Goal: Information Seeking & Learning: Learn about a topic

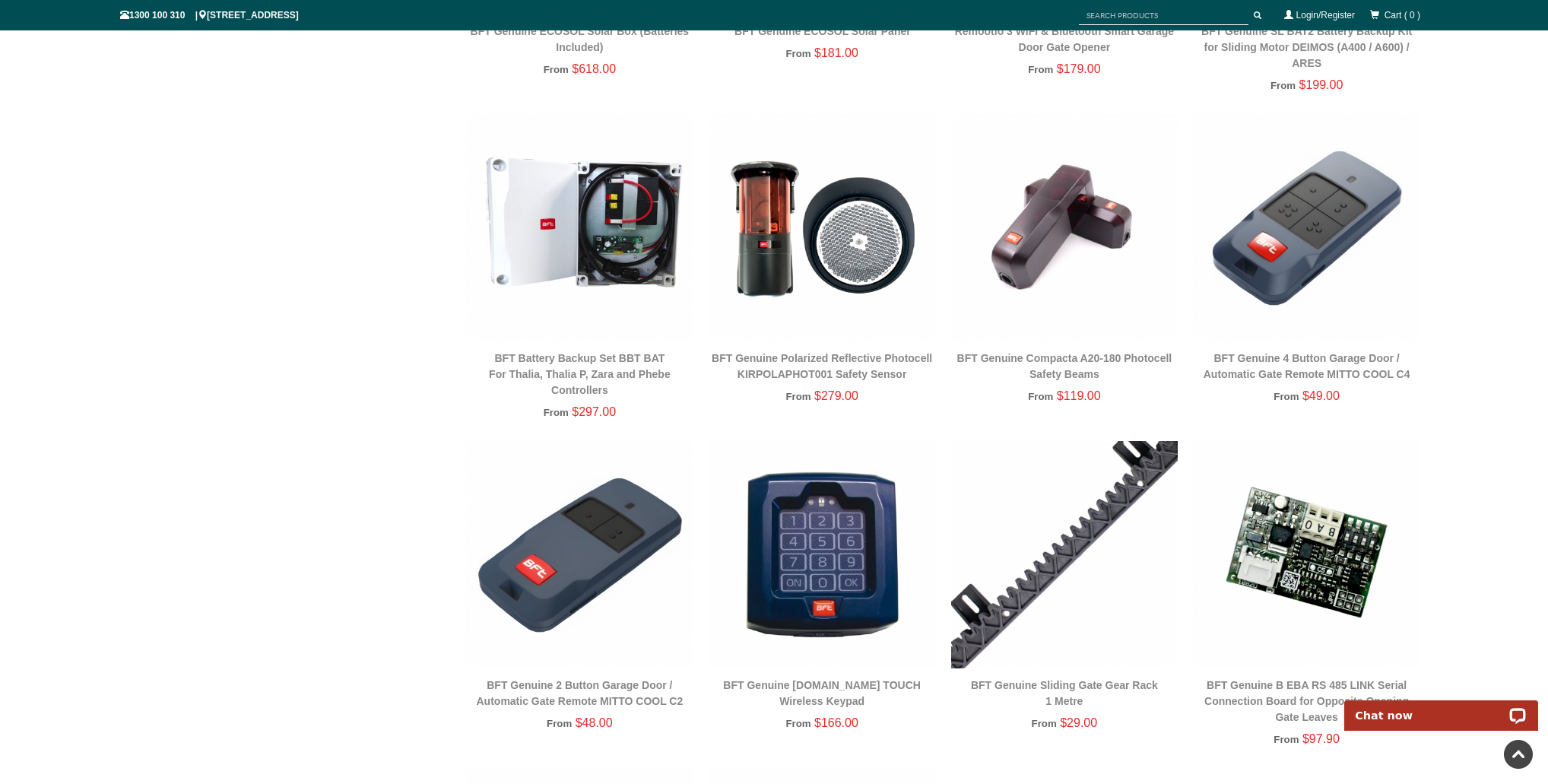
scroll to position [1498, 0]
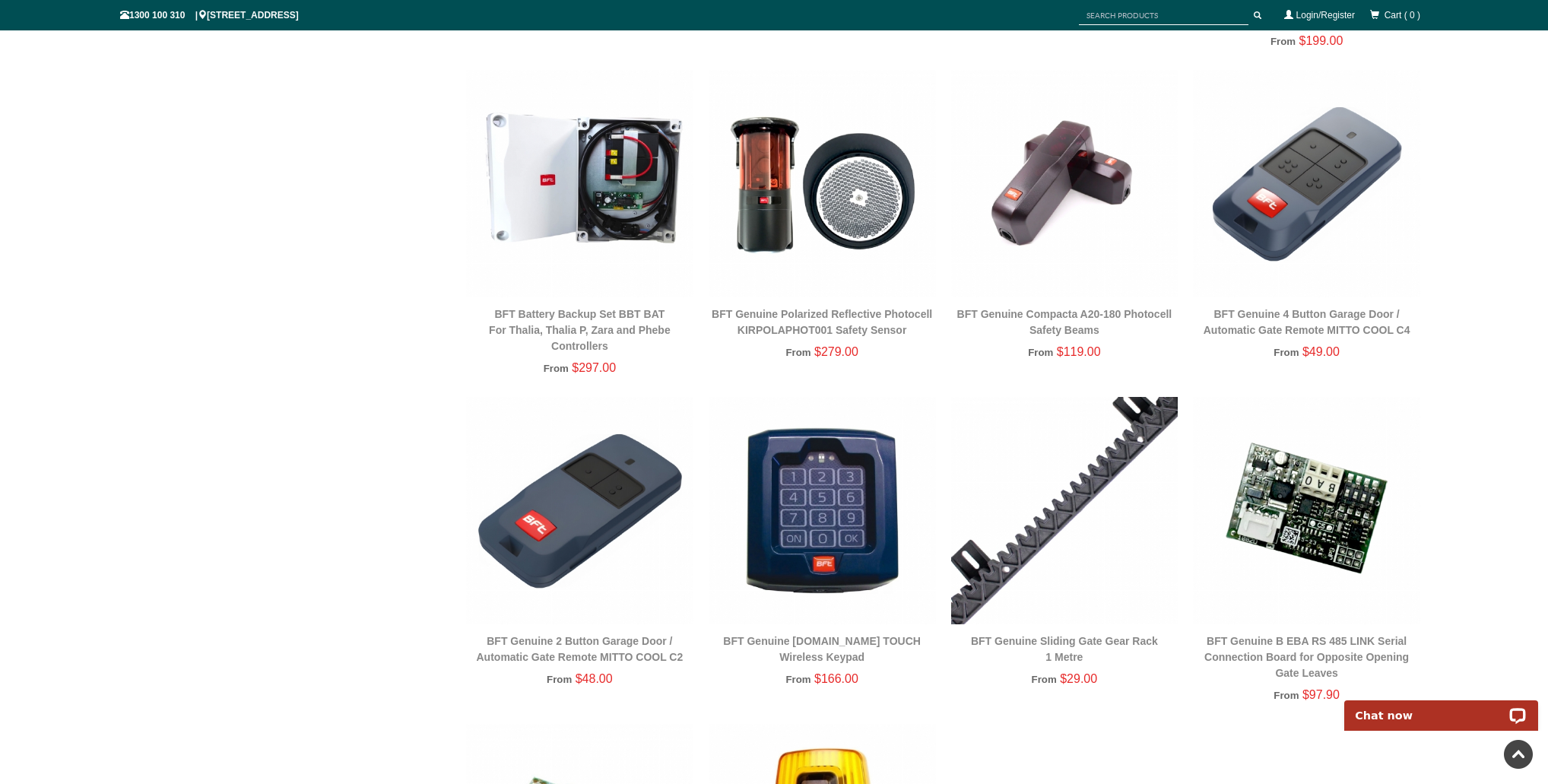
click at [1301, 185] on img at bounding box center [1306, 183] width 227 height 227
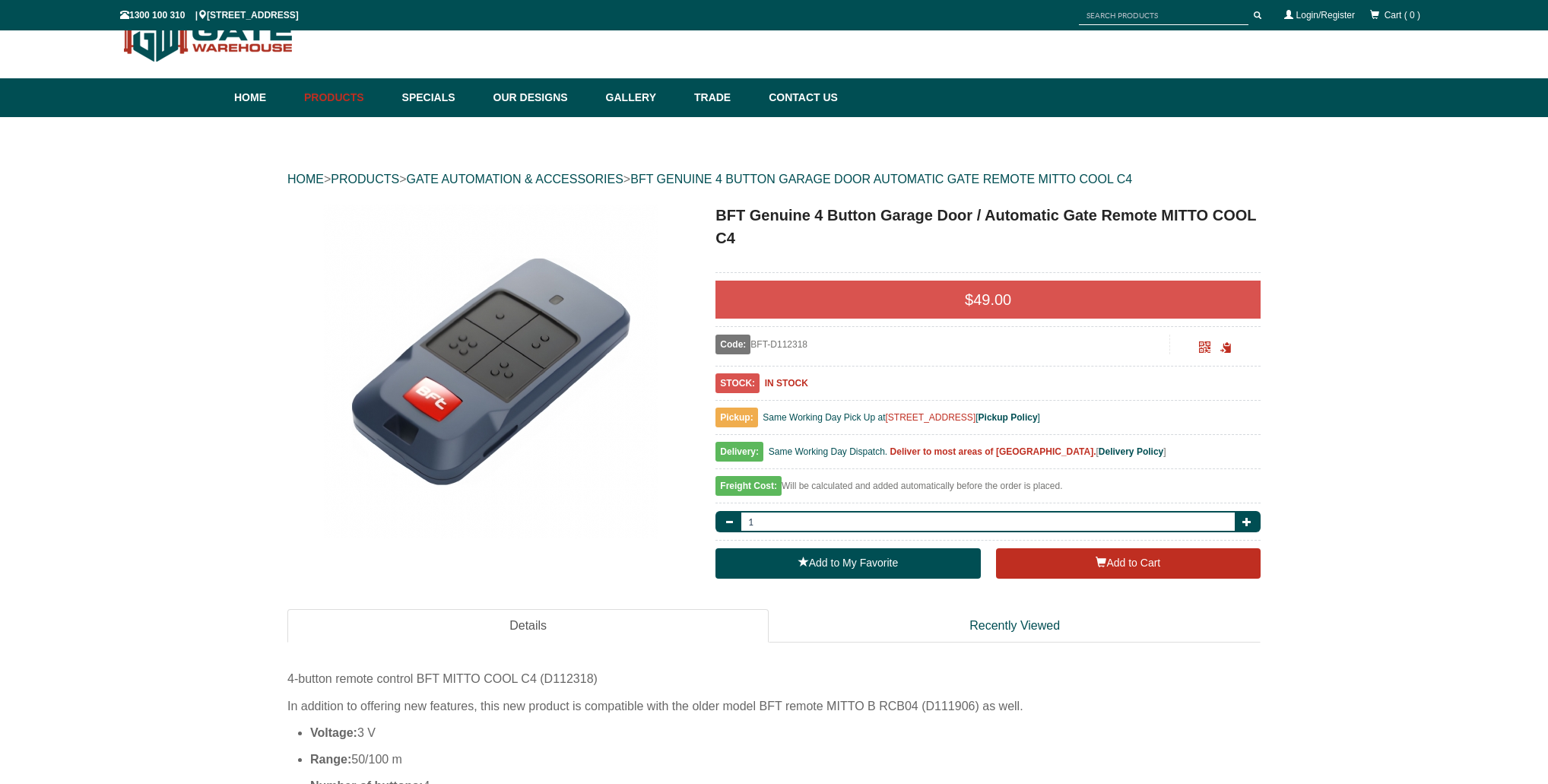
scroll to position [38, 0]
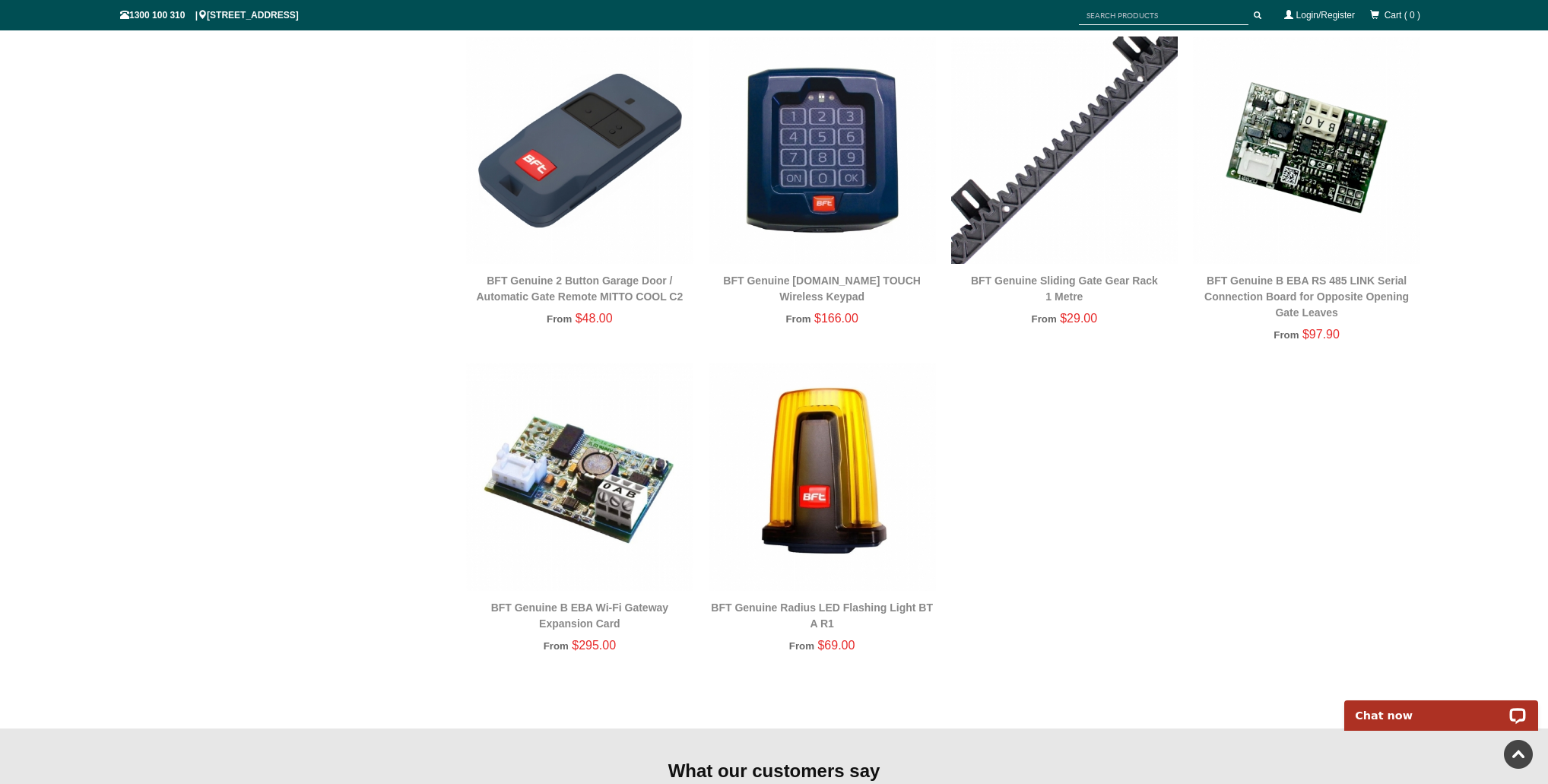
scroll to position [1863, 0]
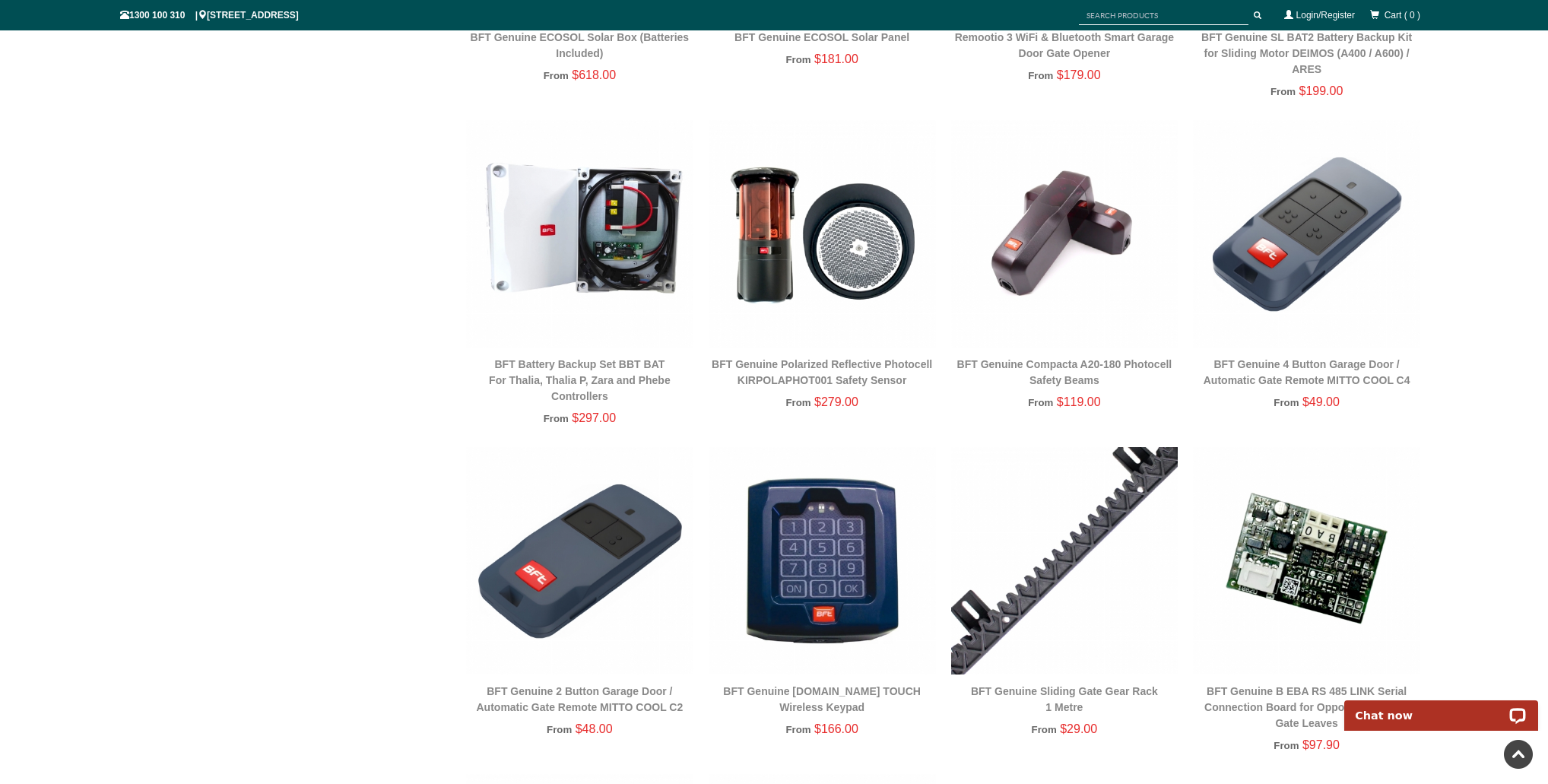
scroll to position [1437, 0]
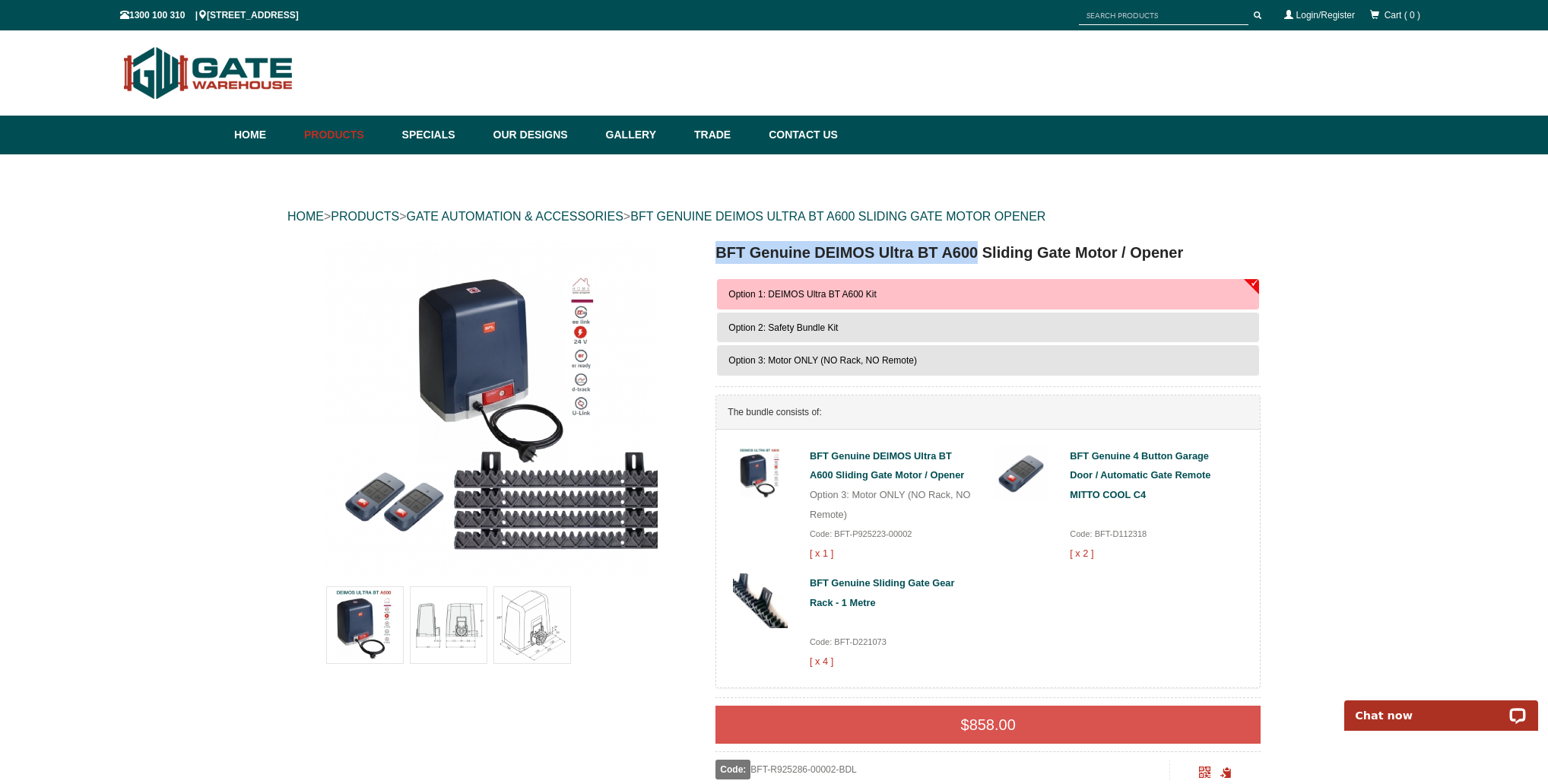
drag, startPoint x: 978, startPoint y: 245, endPoint x: 709, endPoint y: 259, distance: 269.4
click at [709, 259] on div "BFT Genuine DEIMOS Ultra BT A600 Sliding Gate Motor / Opener Option 1: DEIMOS U…" at bounding box center [977, 626] width 568 height 770
copy h1 "BFT Genuine DEIMOS Ultra BT A600"
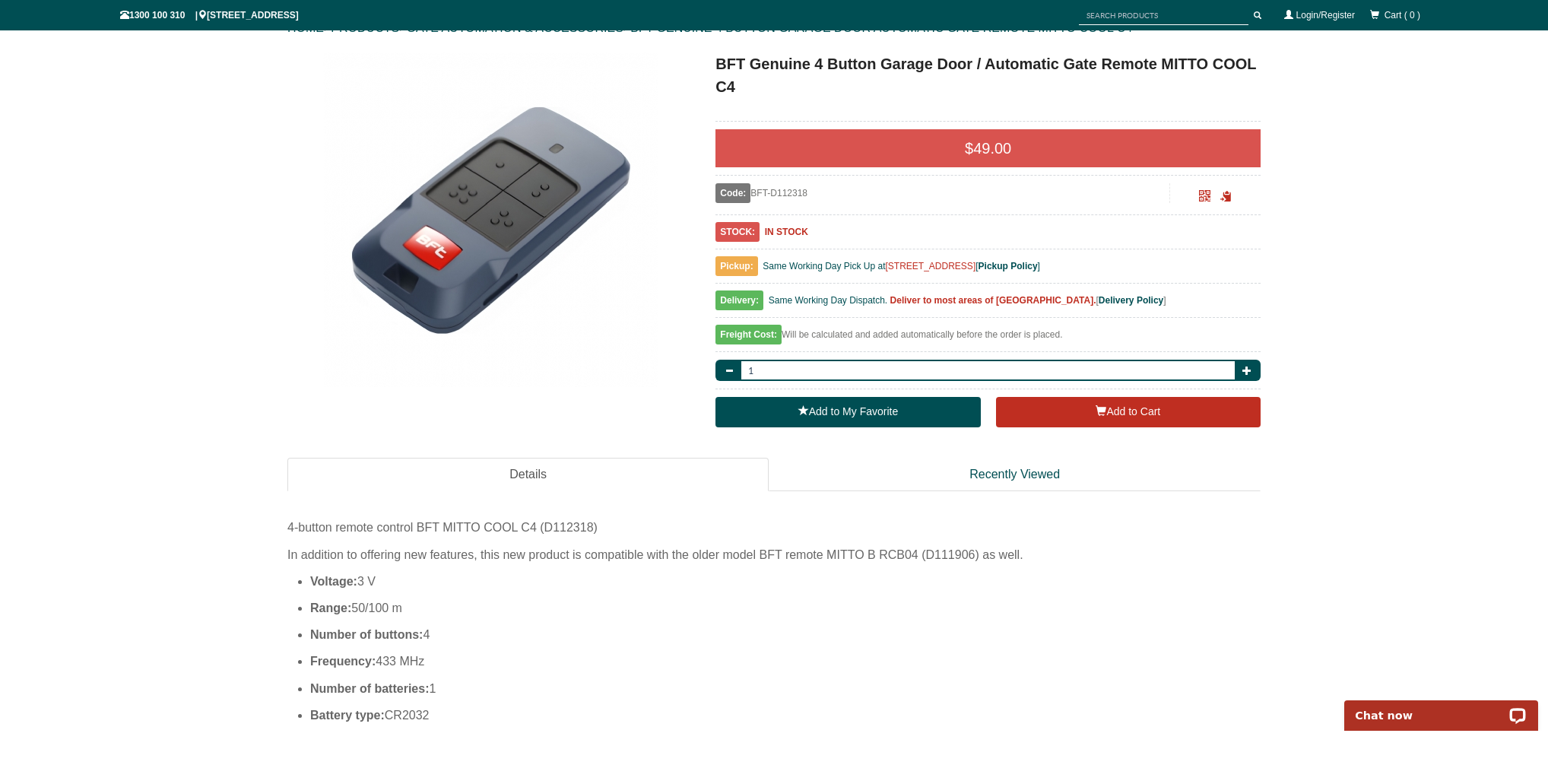
scroll to position [221, 0]
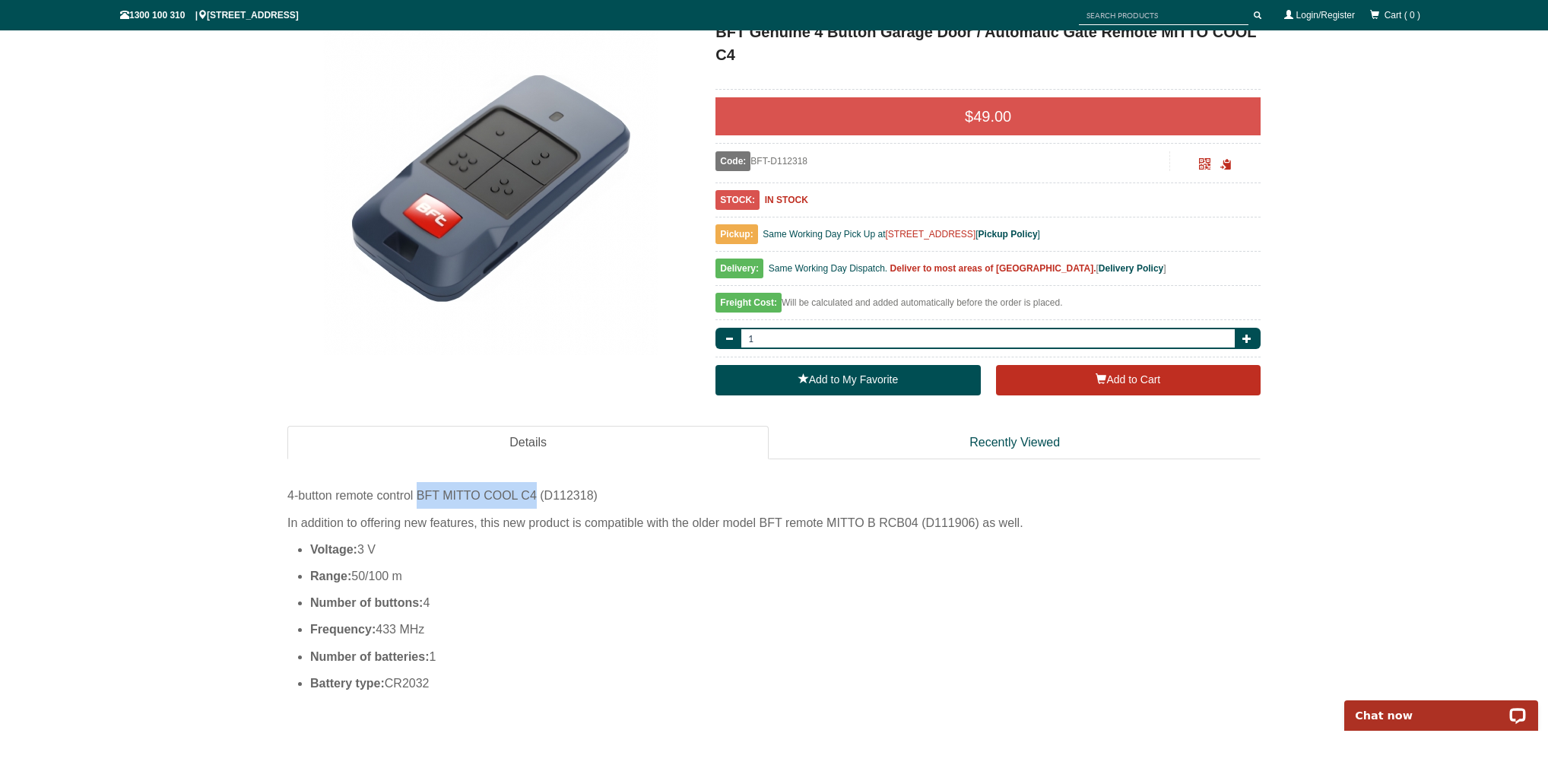
drag, startPoint x: 537, startPoint y: 498, endPoint x: 419, endPoint y: 493, distance: 118.1
click at [419, 493] on div "4-button remote control BFT MITTO COOL C4 (D112318)" at bounding box center [774, 495] width 973 height 27
drag, startPoint x: 797, startPoint y: 542, endPoint x: 809, endPoint y: 548, distance: 13.4
click at [802, 543] on li "Voltage: 3 V" at bounding box center [785, 549] width 951 height 27
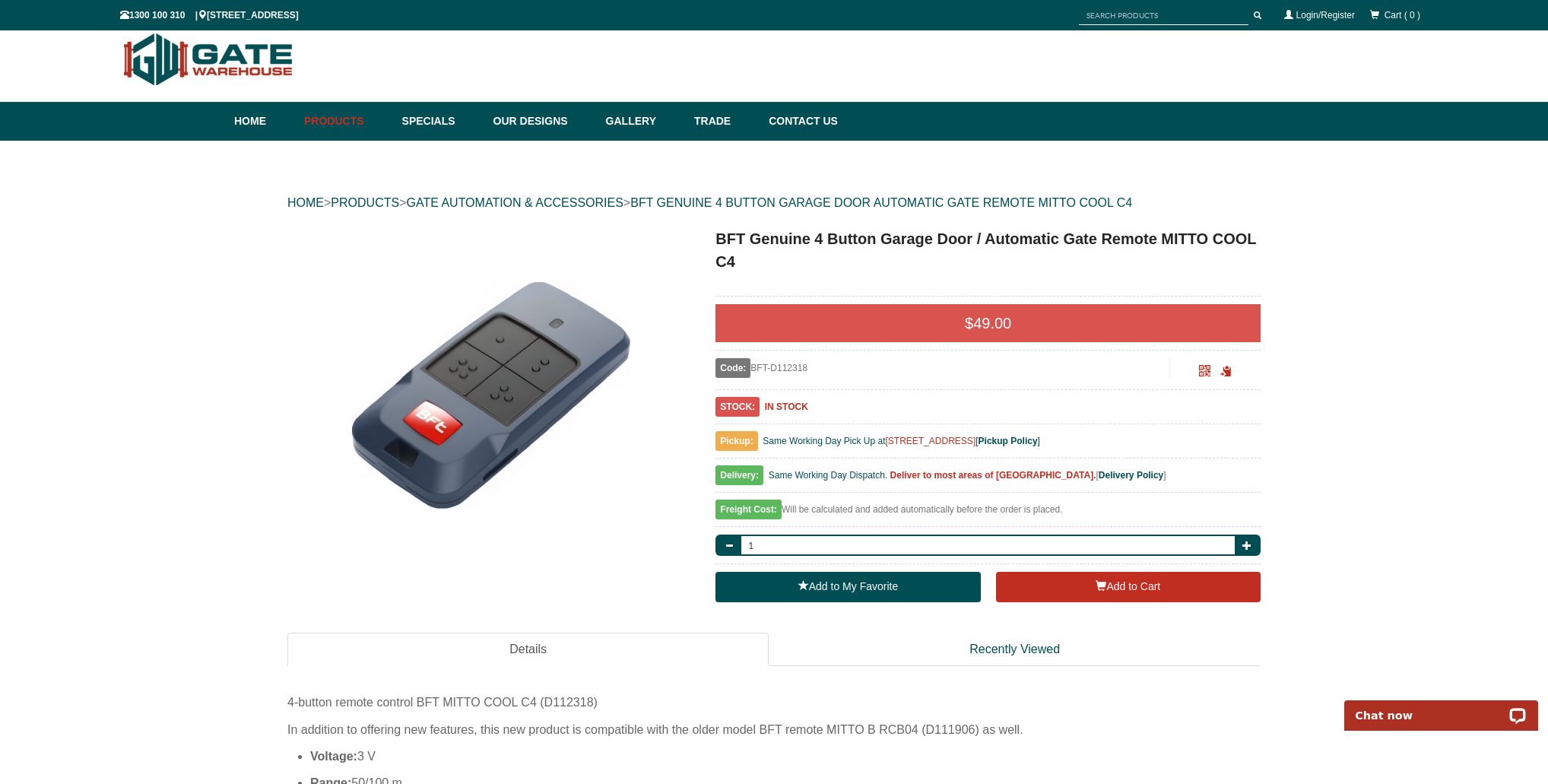
scroll to position [0, 0]
